Goal: Find contact information: Find contact information

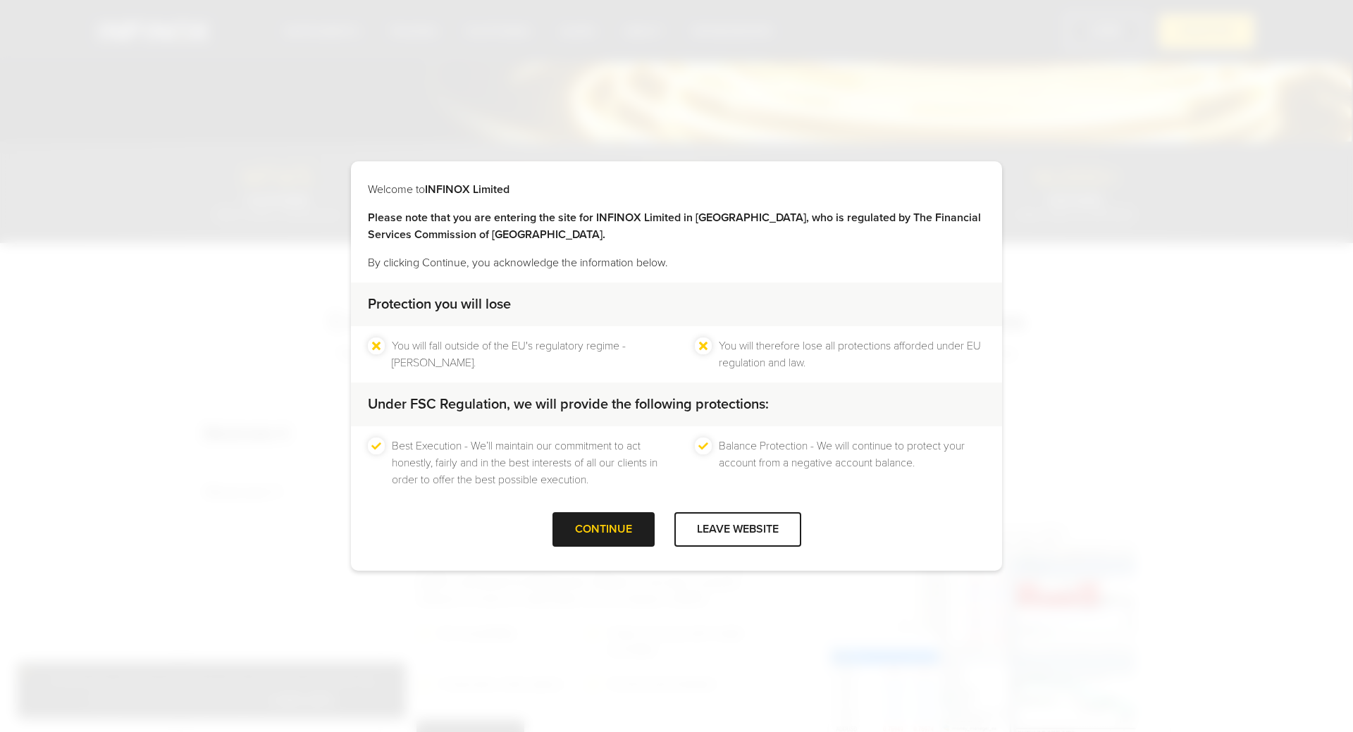
click at [367, 176] on div "Welcome to INFINOX Limited Please note that you are entering the site for INFIN…" at bounding box center [676, 366] width 651 height 410
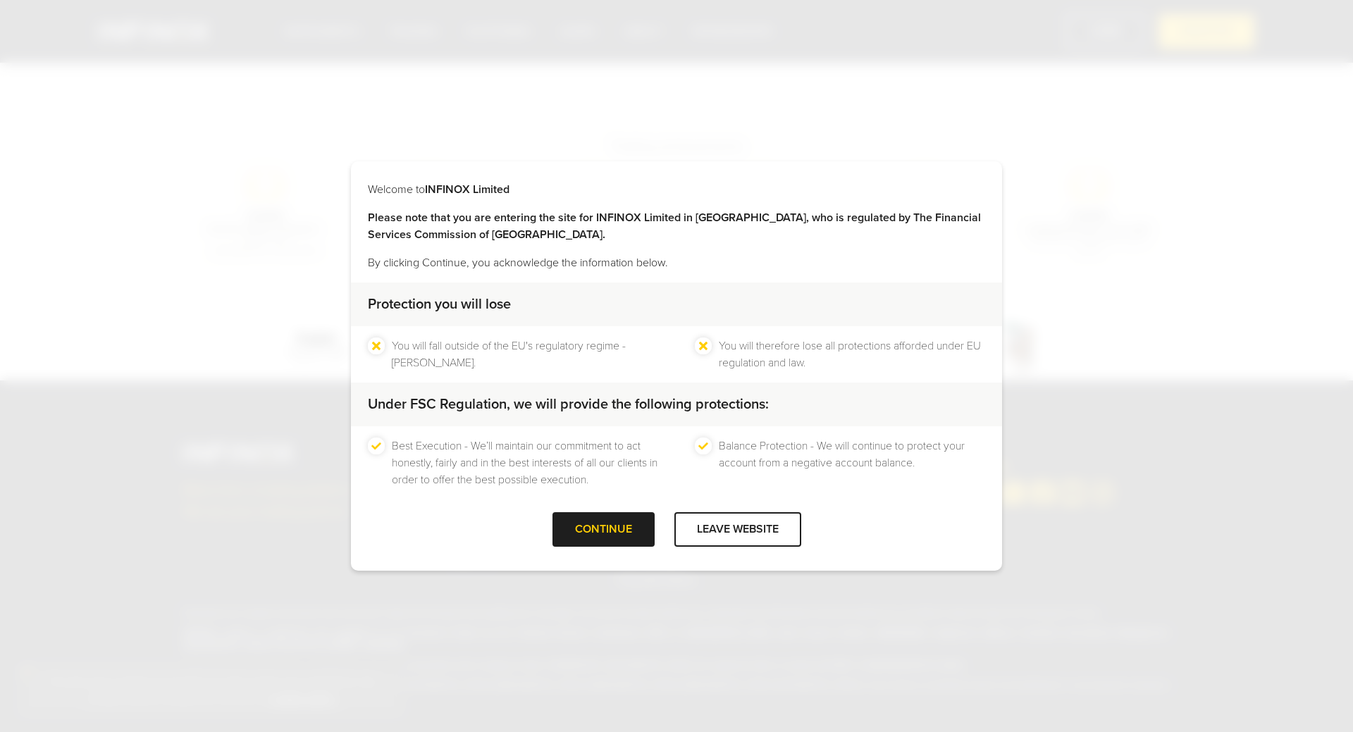
scroll to position [352, 0]
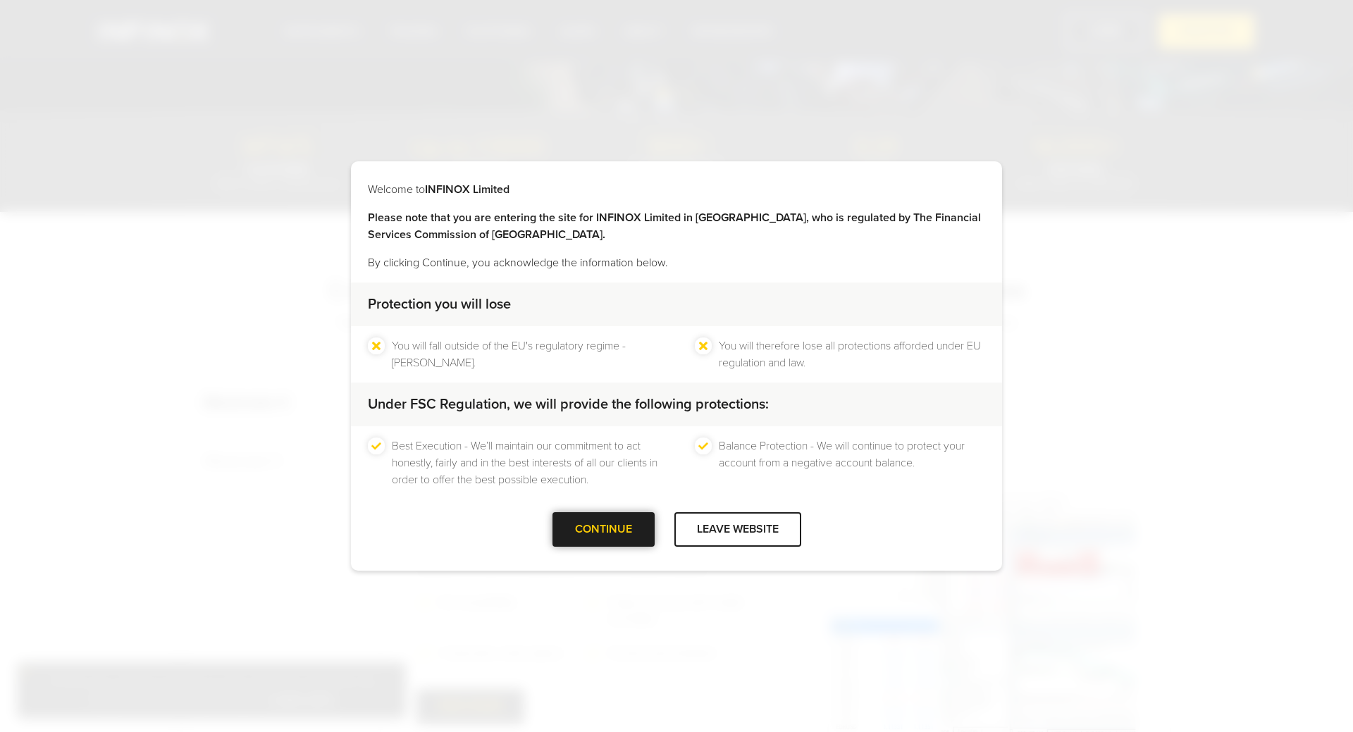
click at [603, 530] on div at bounding box center [603, 530] width 0 height 0
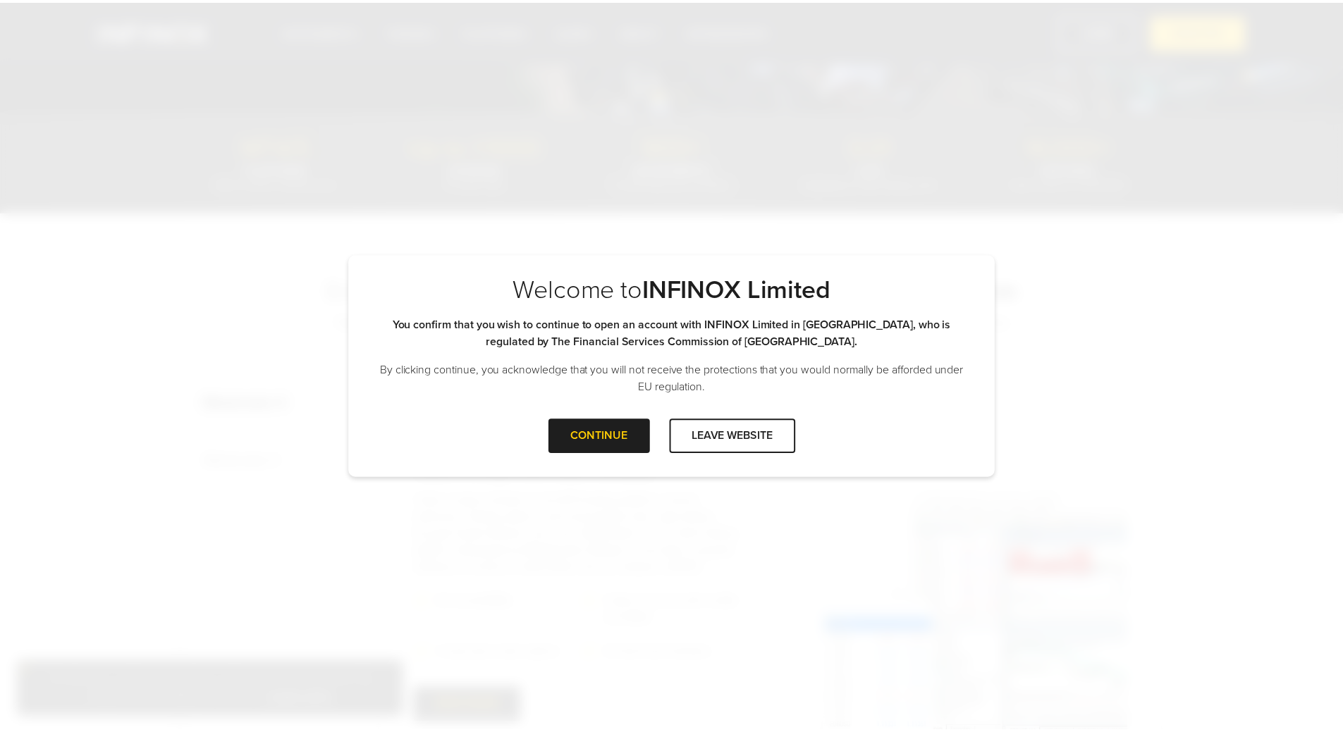
scroll to position [0, 0]
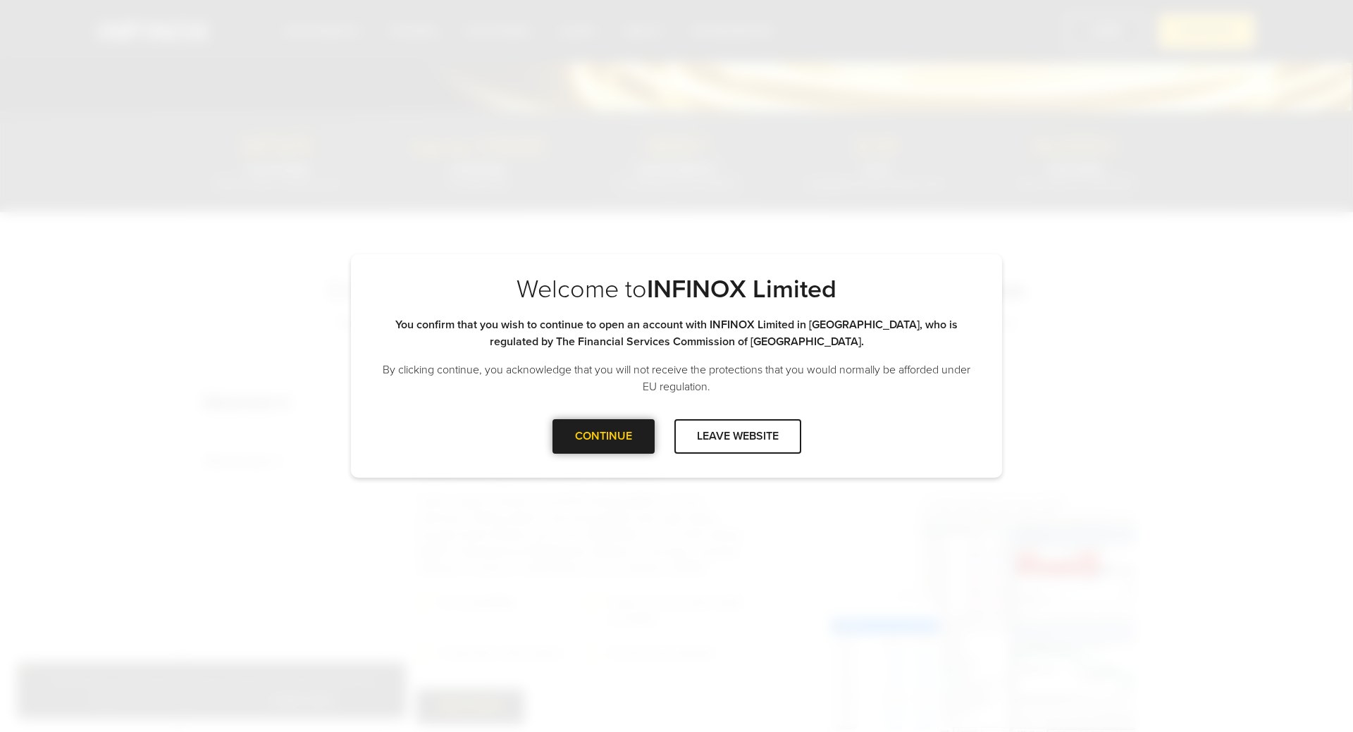
click at [610, 435] on div "CONTINUE" at bounding box center [604, 436] width 102 height 35
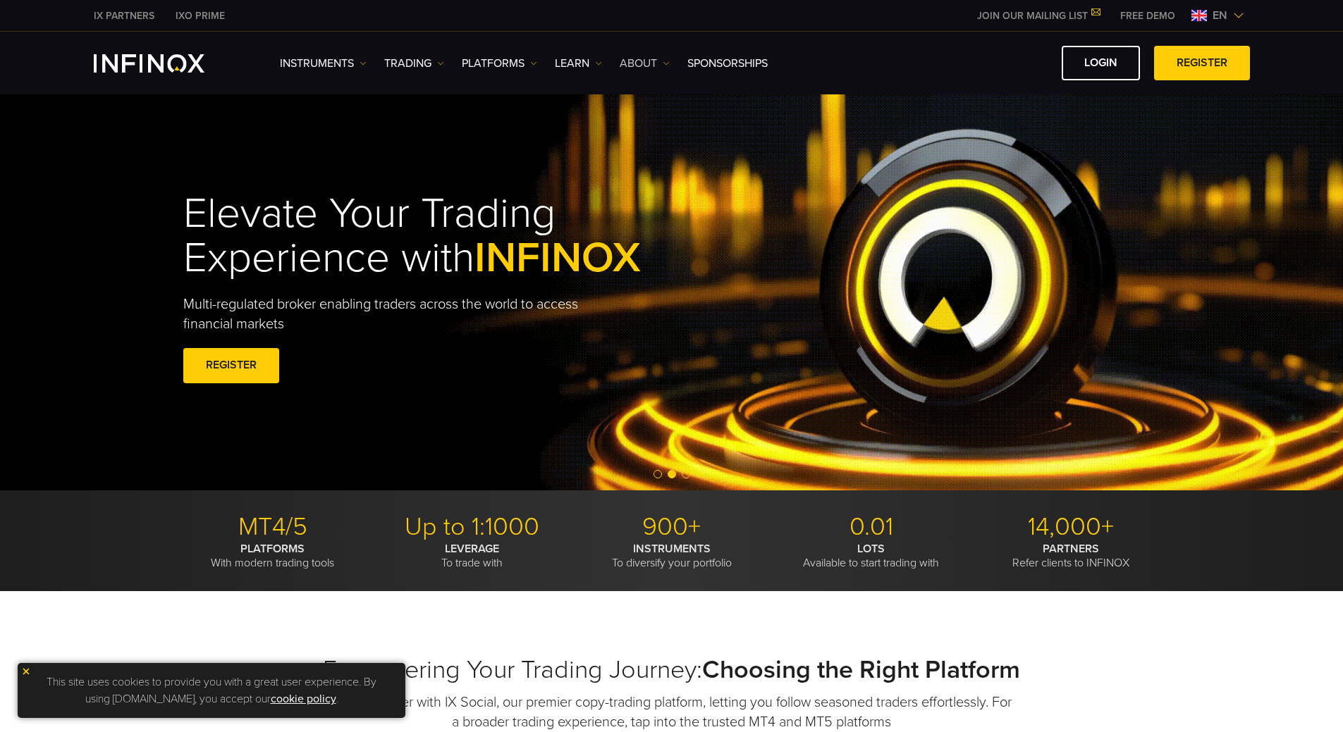
click at [650, 60] on link "ABOUT" at bounding box center [645, 63] width 50 height 17
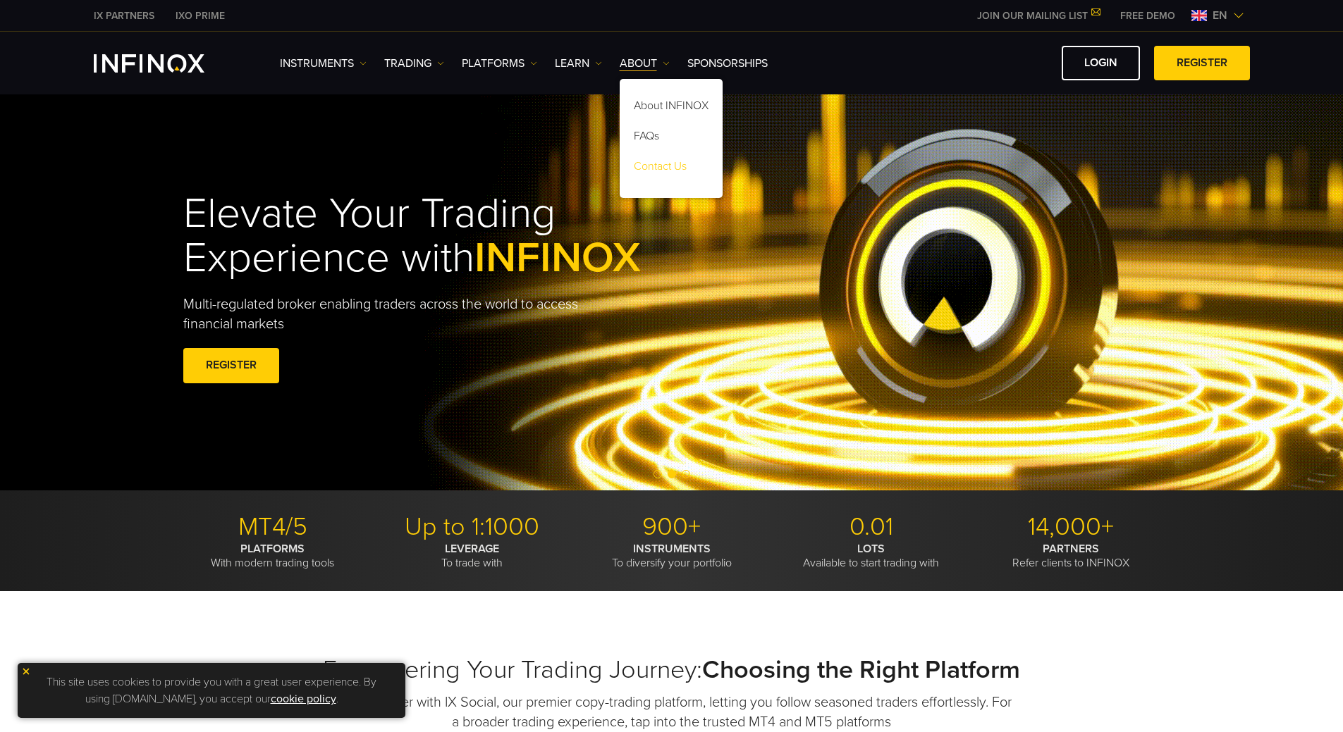
click at [653, 166] on link "Contact Us" at bounding box center [671, 169] width 103 height 30
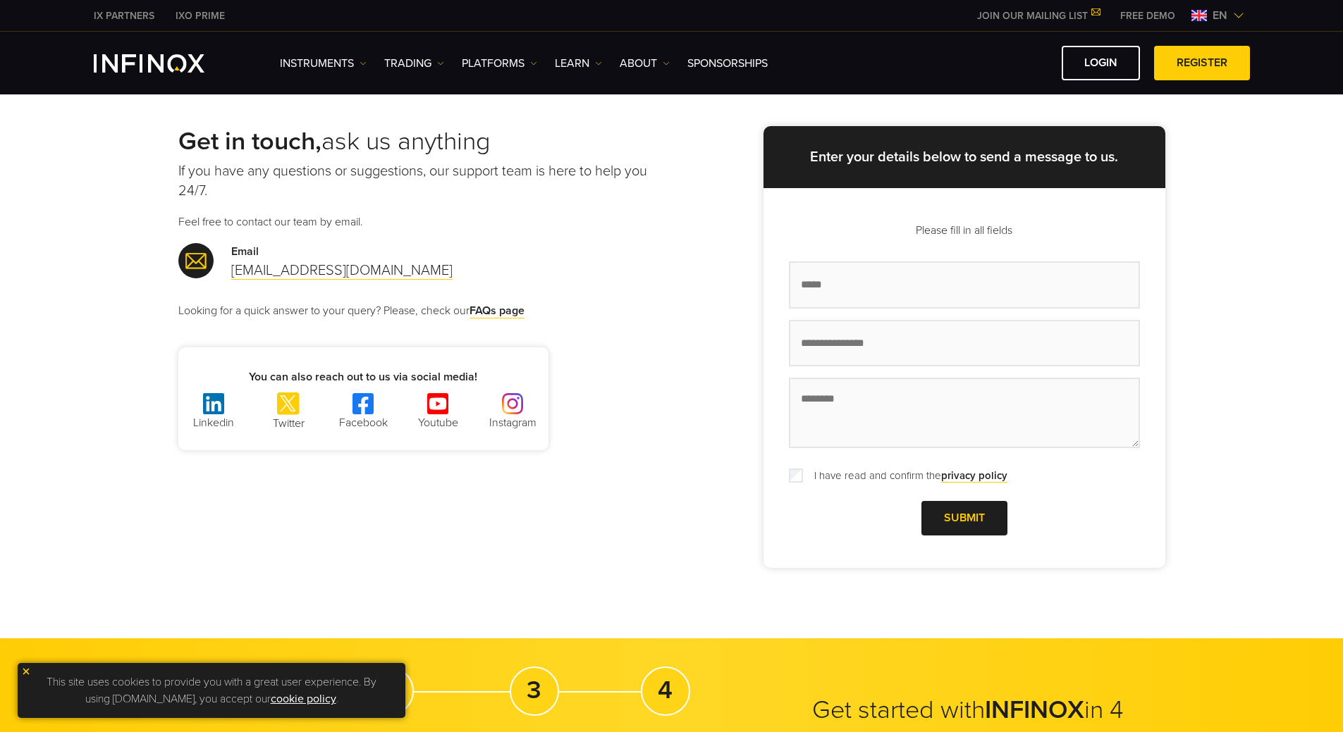
click at [1305, 234] on div "Get in touch, ask us anything If you have any questions or suggestions, our sup…" at bounding box center [671, 350] width 1343 height 575
click at [411, 476] on div "Get in touch, ask us anything If you have any questions or suggestions, our sup…" at bounding box center [671, 346] width 1015 height 441
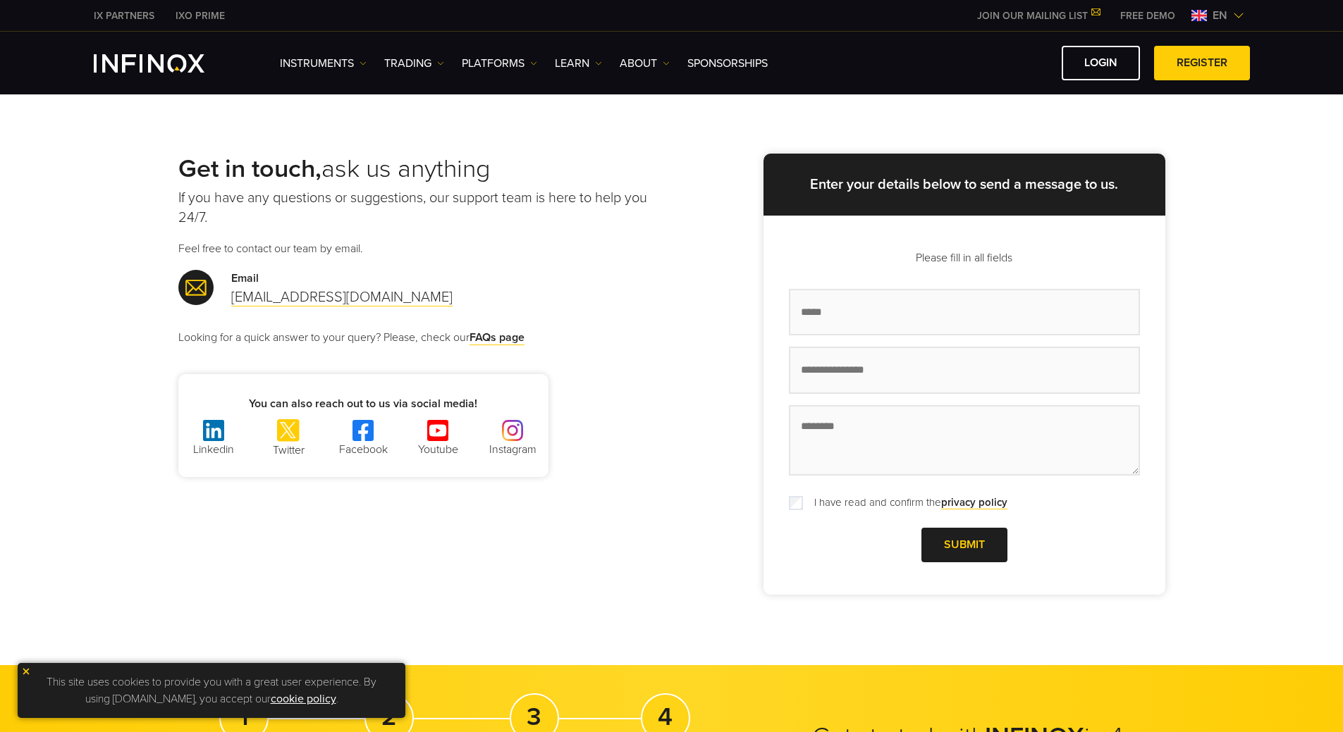
click at [632, 358] on div "Get in touch, ask us anything If you have any questions or suggestions, our sup…" at bounding box center [424, 316] width 493 height 324
click at [641, 60] on link "ABOUT" at bounding box center [645, 63] width 50 height 17
click at [674, 95] on link "About INFINOX" at bounding box center [671, 108] width 103 height 30
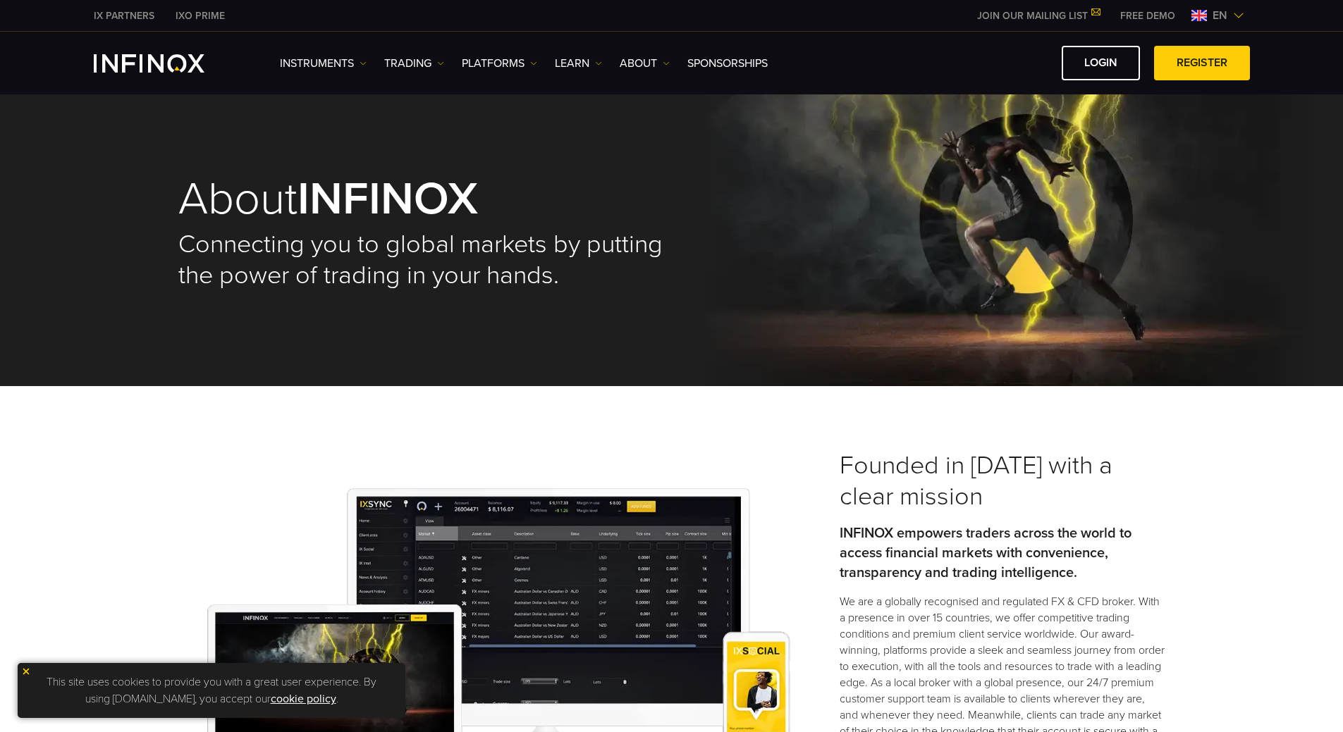
click at [1234, 20] on div "en" at bounding box center [1218, 15] width 64 height 17
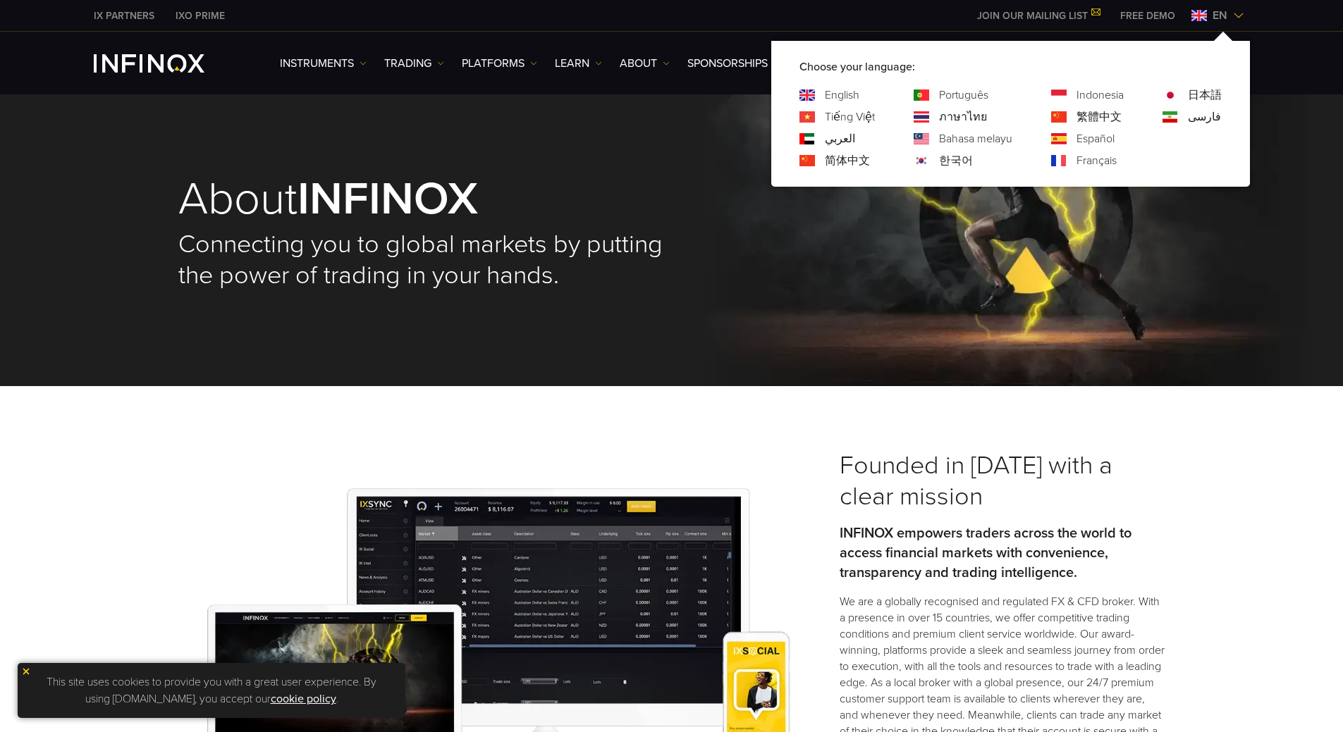
click at [1233, 495] on div "Founded in 2009 with a clear mission INFINOX empowers traders across the world …" at bounding box center [671, 630] width 1343 height 488
